Goal: Information Seeking & Learning: Learn about a topic

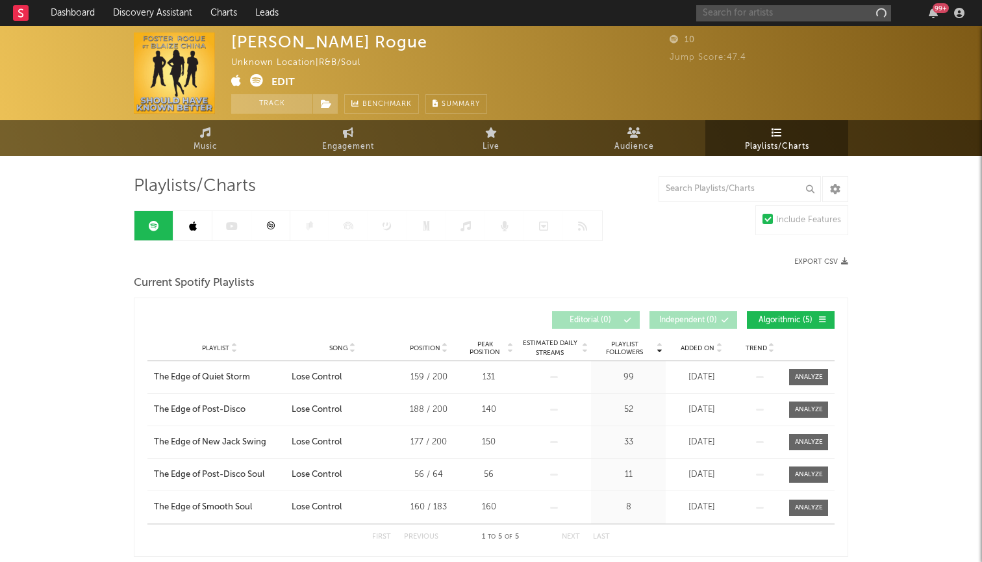
click at [750, 11] on input "text" at bounding box center [793, 13] width 195 height 16
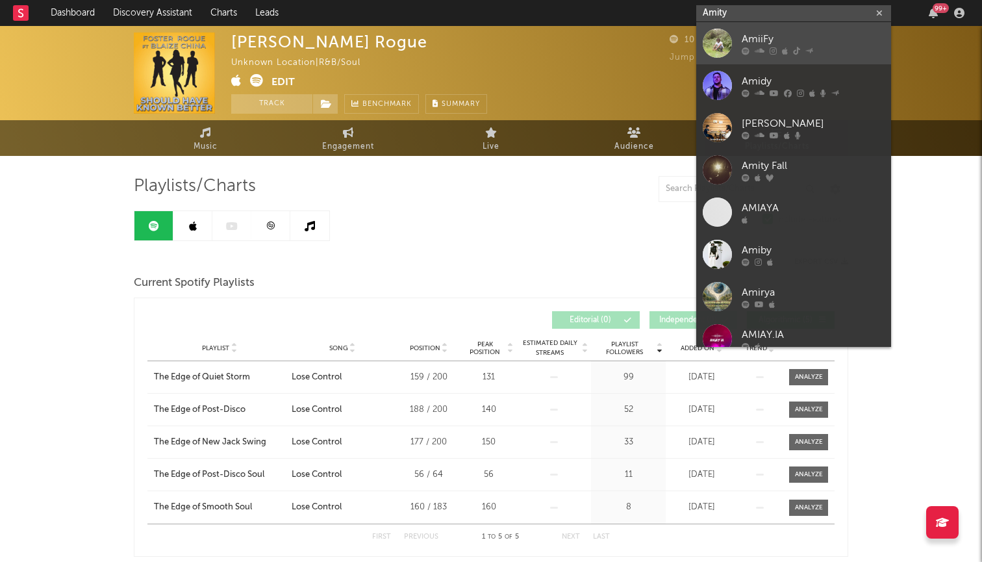
type input "Amity"
drag, startPoint x: 739, startPoint y: 33, endPoint x: 765, endPoint y: 41, distance: 27.1
click at [765, 41] on div "AmiiFy" at bounding box center [813, 39] width 143 height 16
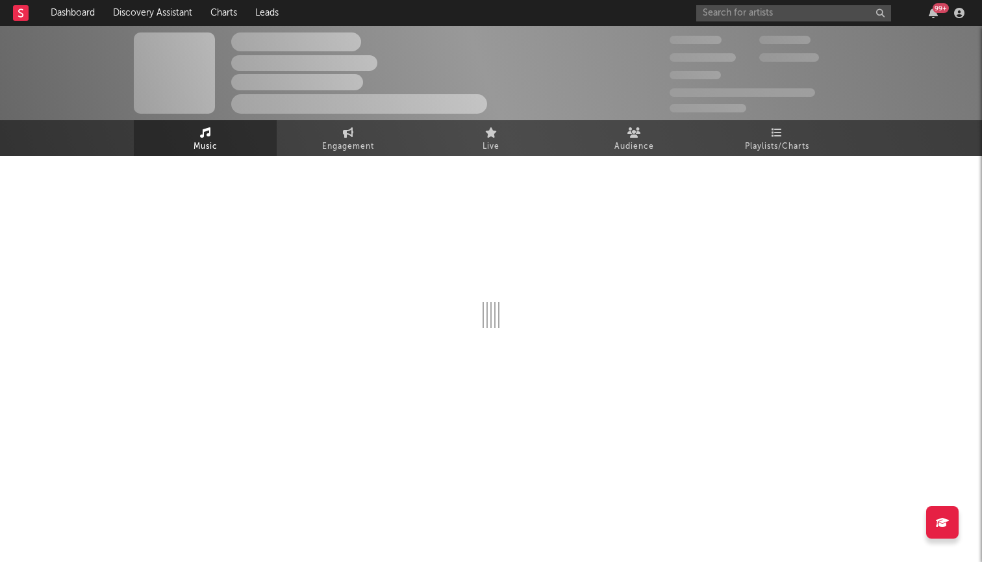
select select "1w"
